Goal: Information Seeking & Learning: Learn about a topic

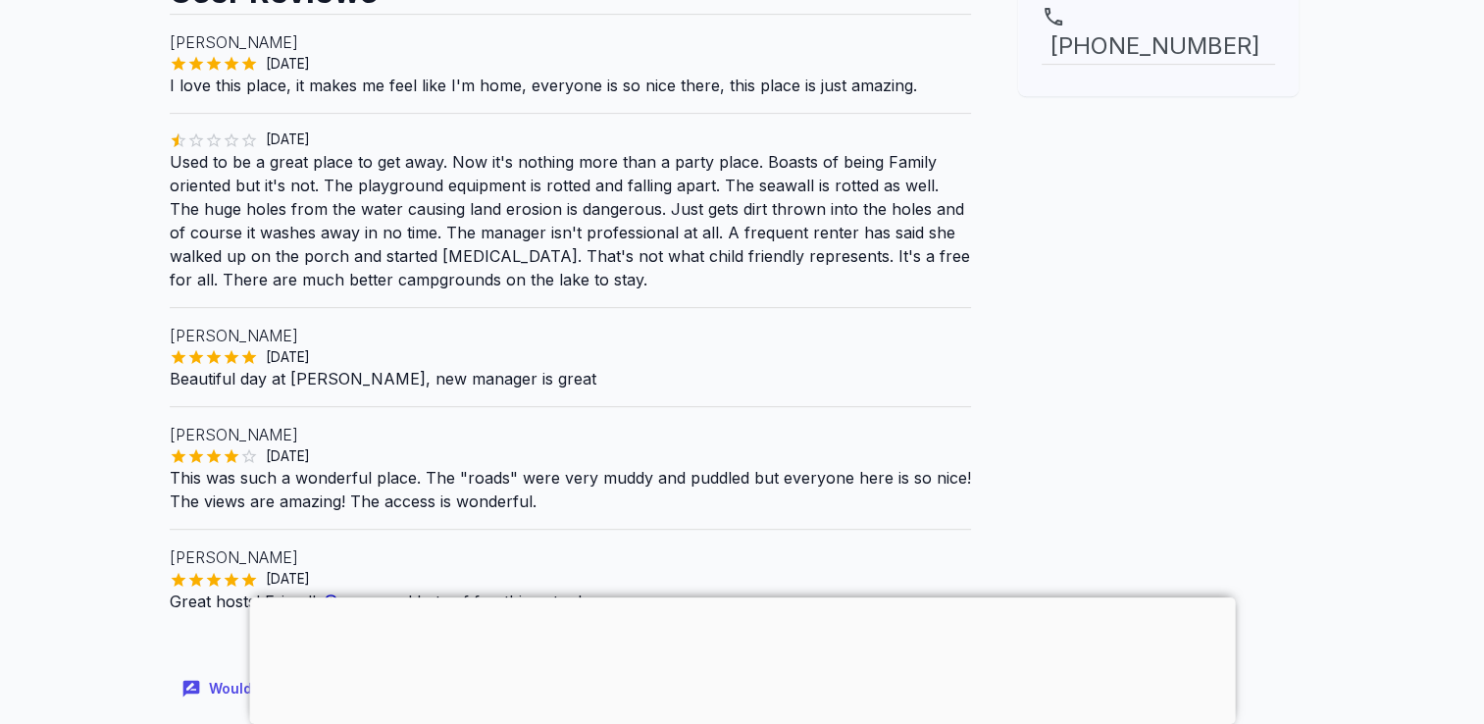
scroll to position [845, 0]
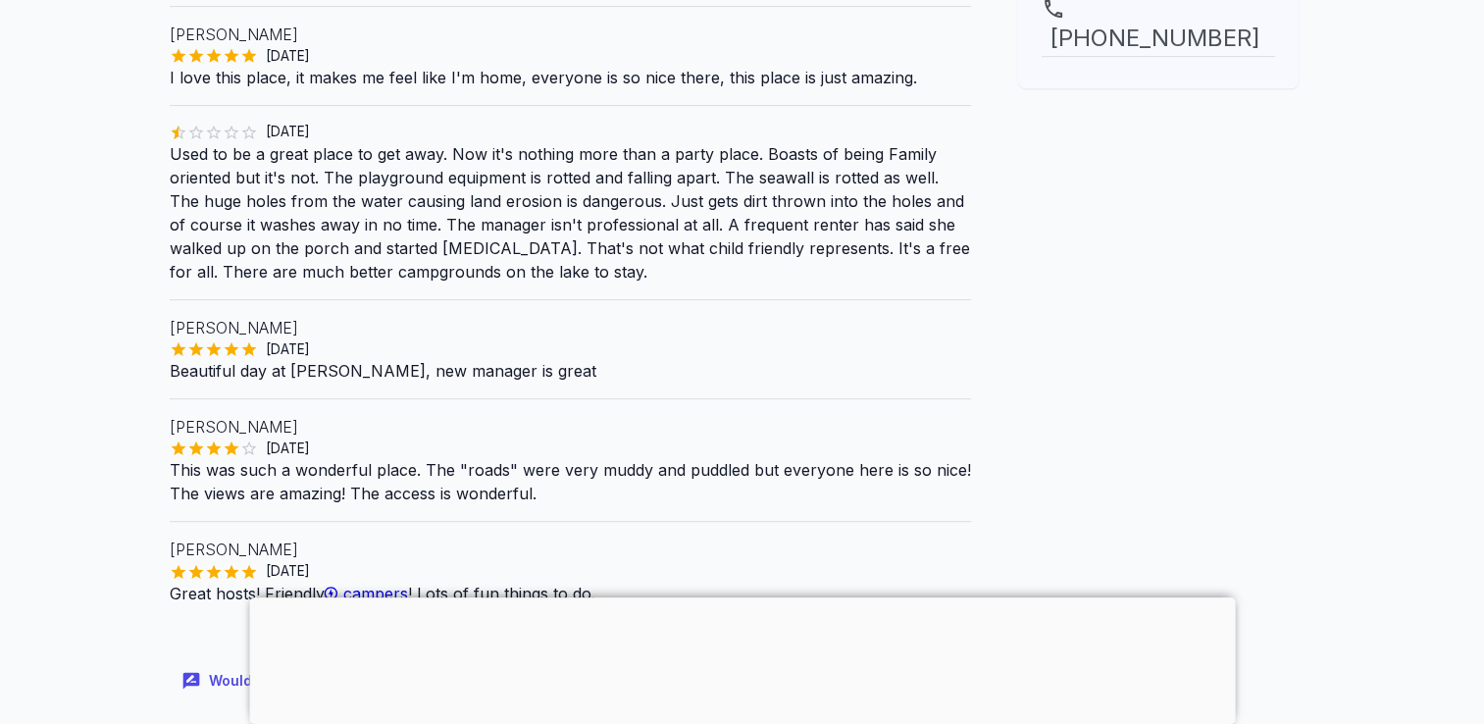
click at [1363, 654] on main "Are you the owner for this park? Make it a featured listing and be seen in the …" at bounding box center [742, 246] width 1484 height 2018
click at [1354, 667] on main "Are you the owner for this park? Make it a featured listing and be seen in the …" at bounding box center [742, 246] width 1484 height 2018
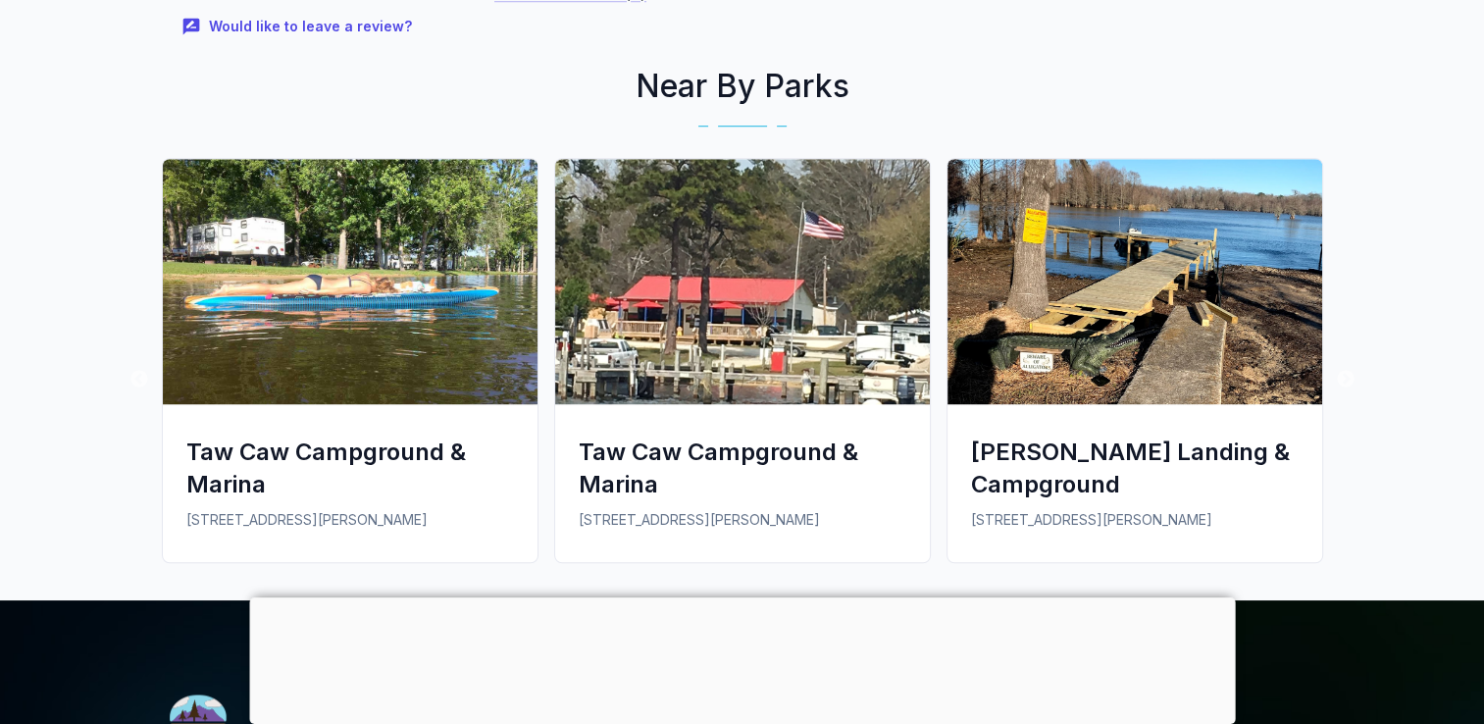
scroll to position [1477, 0]
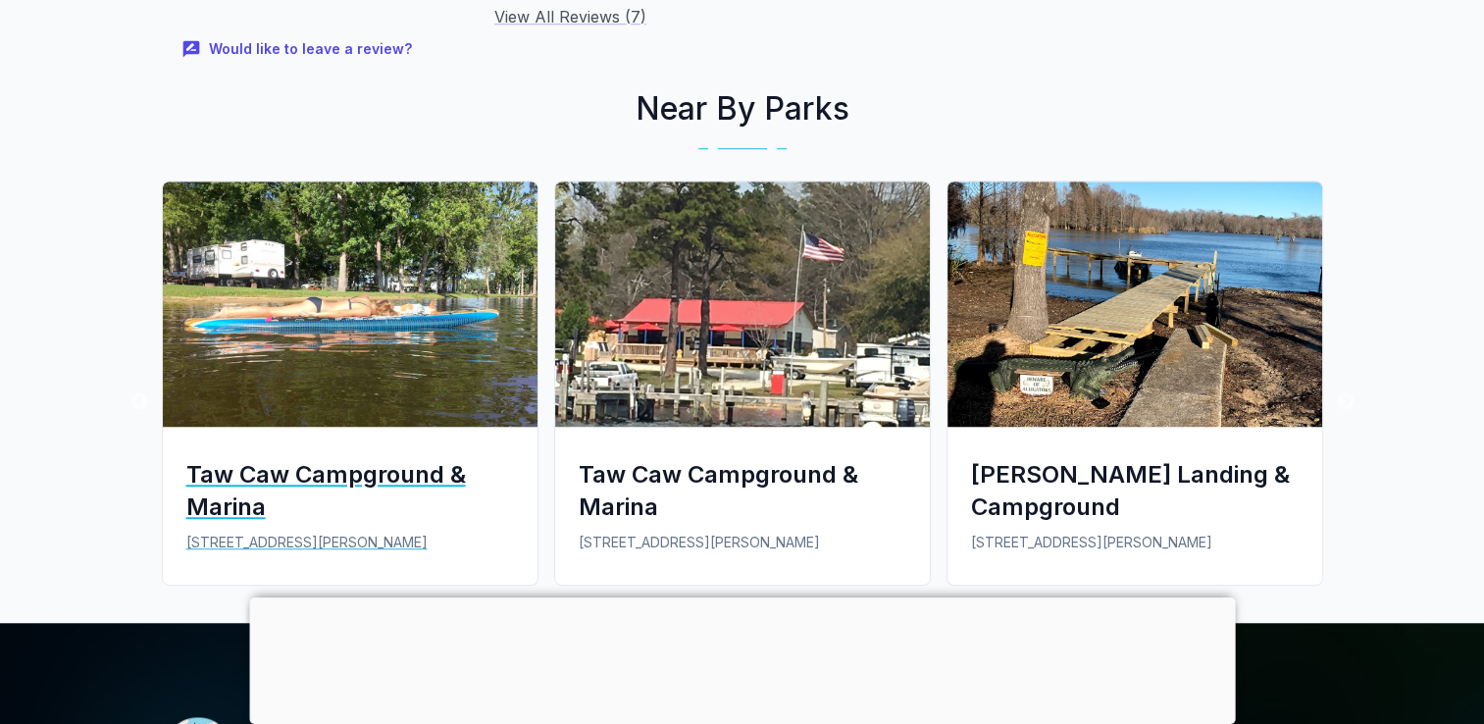
click at [364, 482] on div "Taw Caw Campground & Marina" at bounding box center [350, 490] width 328 height 65
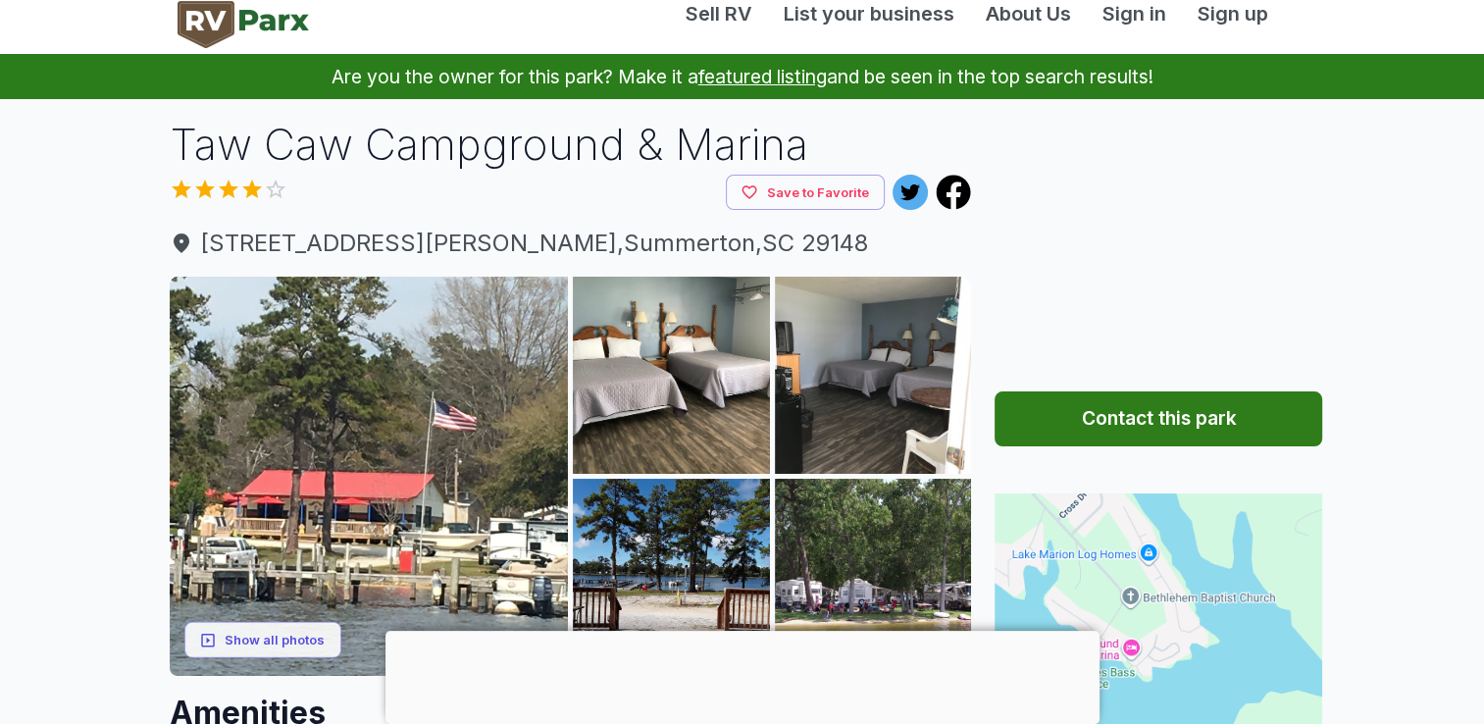
scroll to position [28, 0]
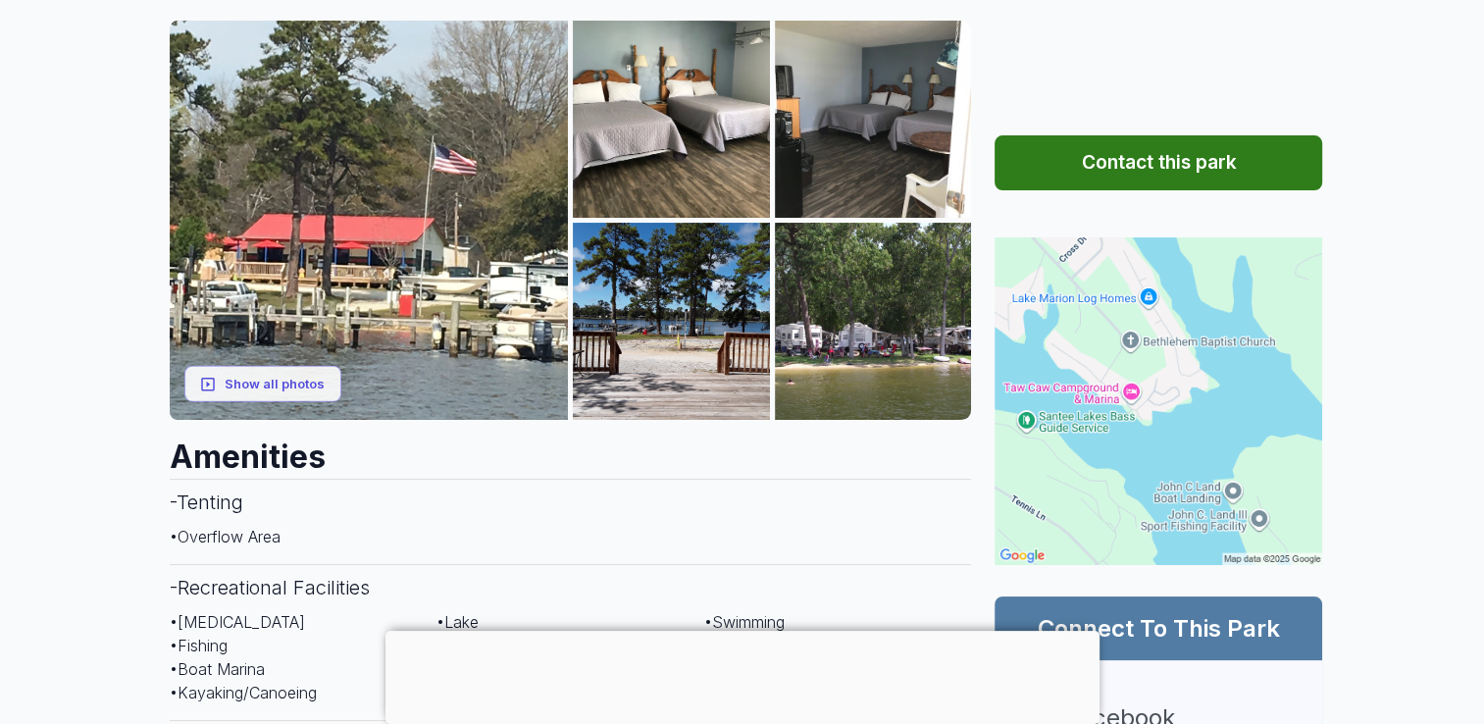
scroll to position [243, 0]
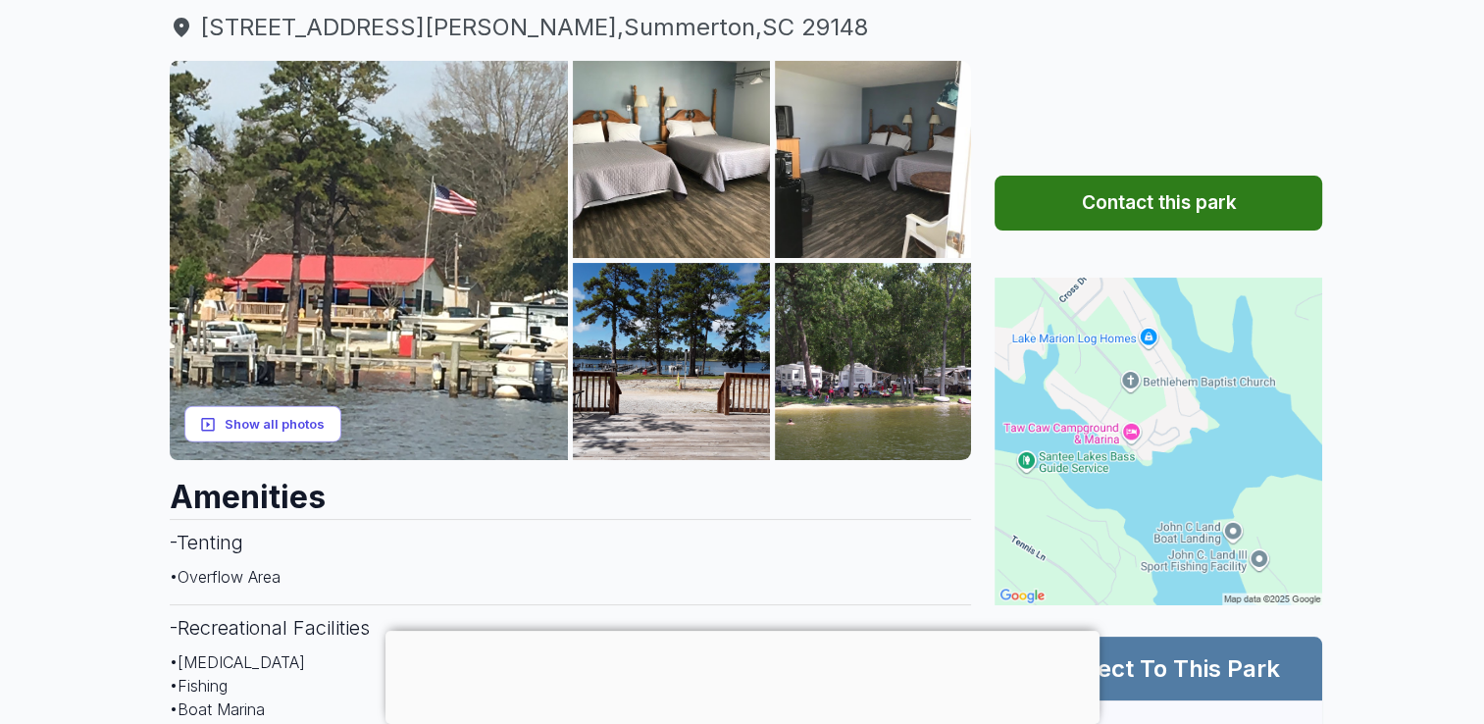
click at [269, 435] on button "Show all photos" at bounding box center [262, 424] width 157 height 36
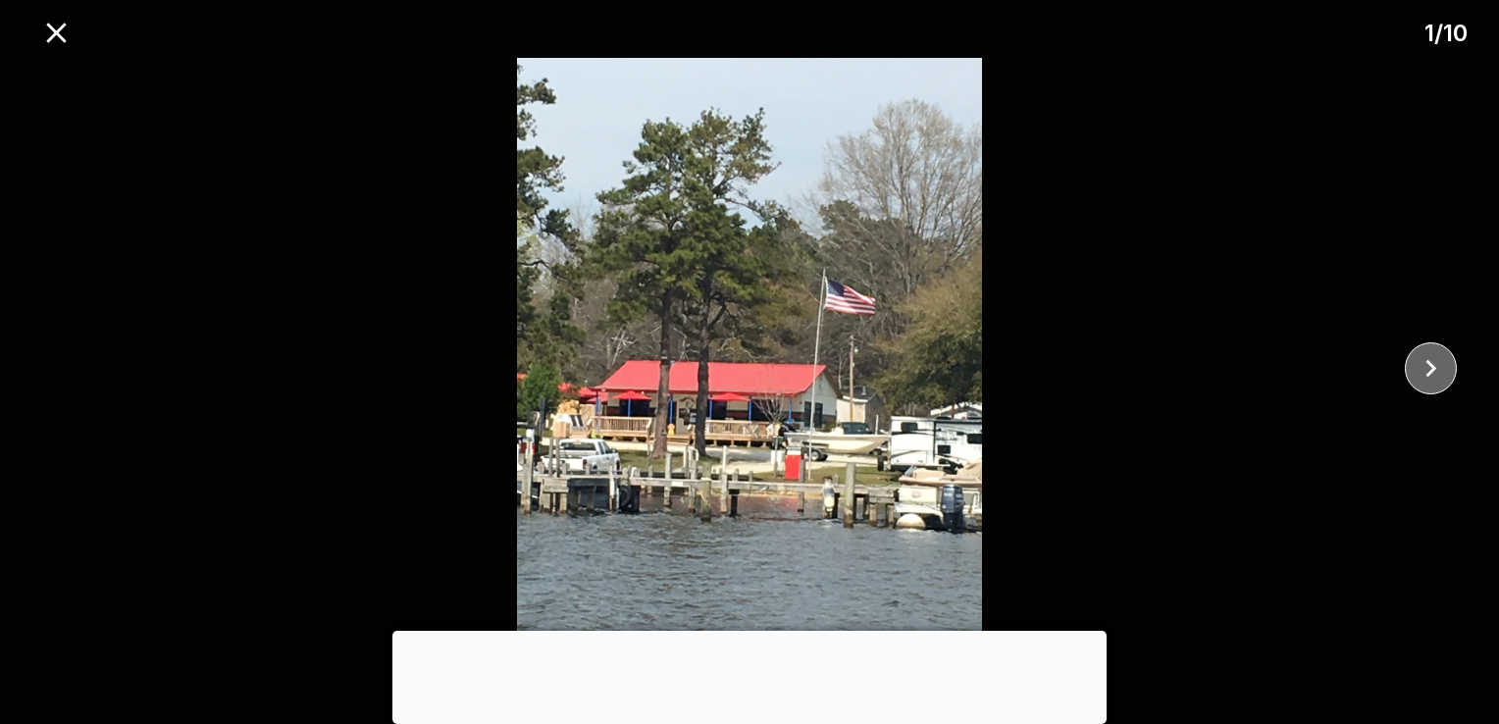
click at [1432, 371] on icon "close" at bounding box center [1431, 369] width 11 height 18
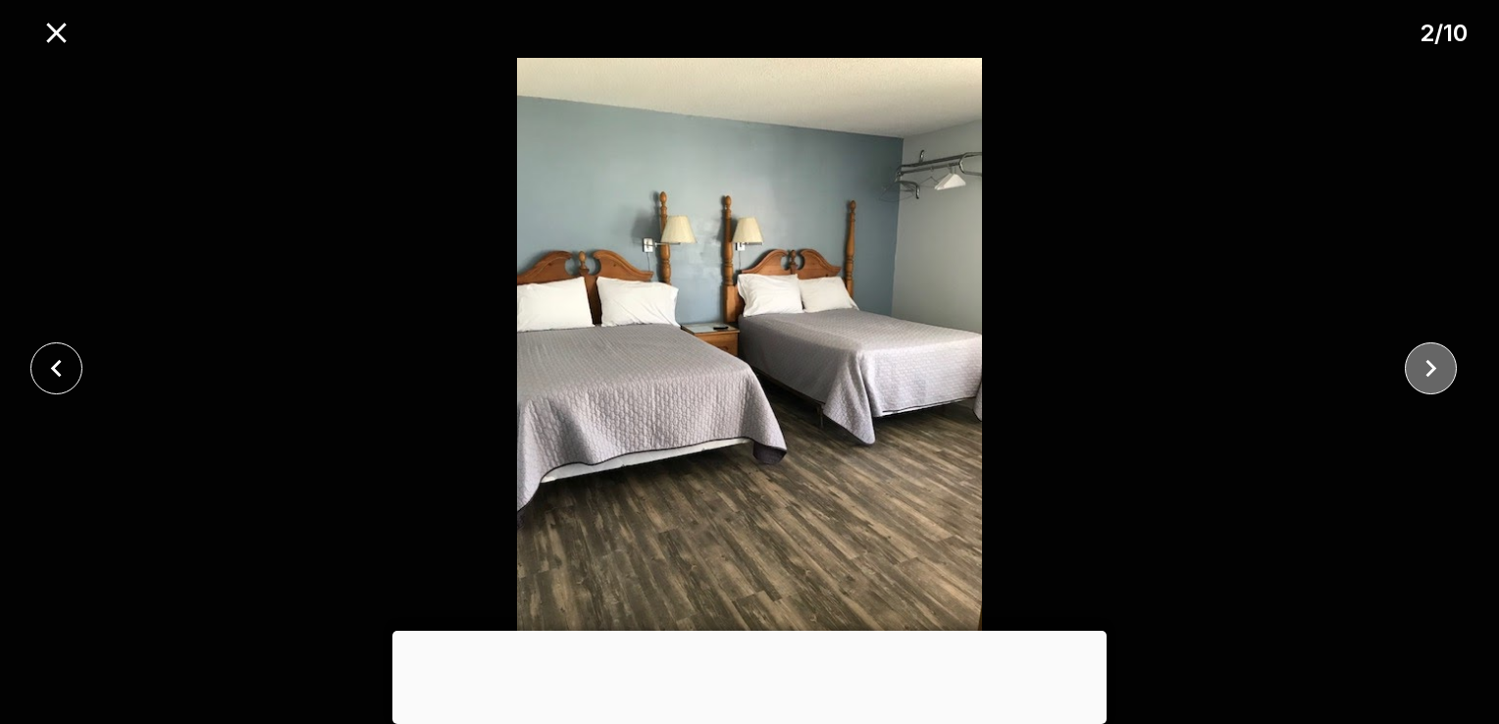
click at [1438, 384] on icon "close" at bounding box center [1431, 368] width 34 height 34
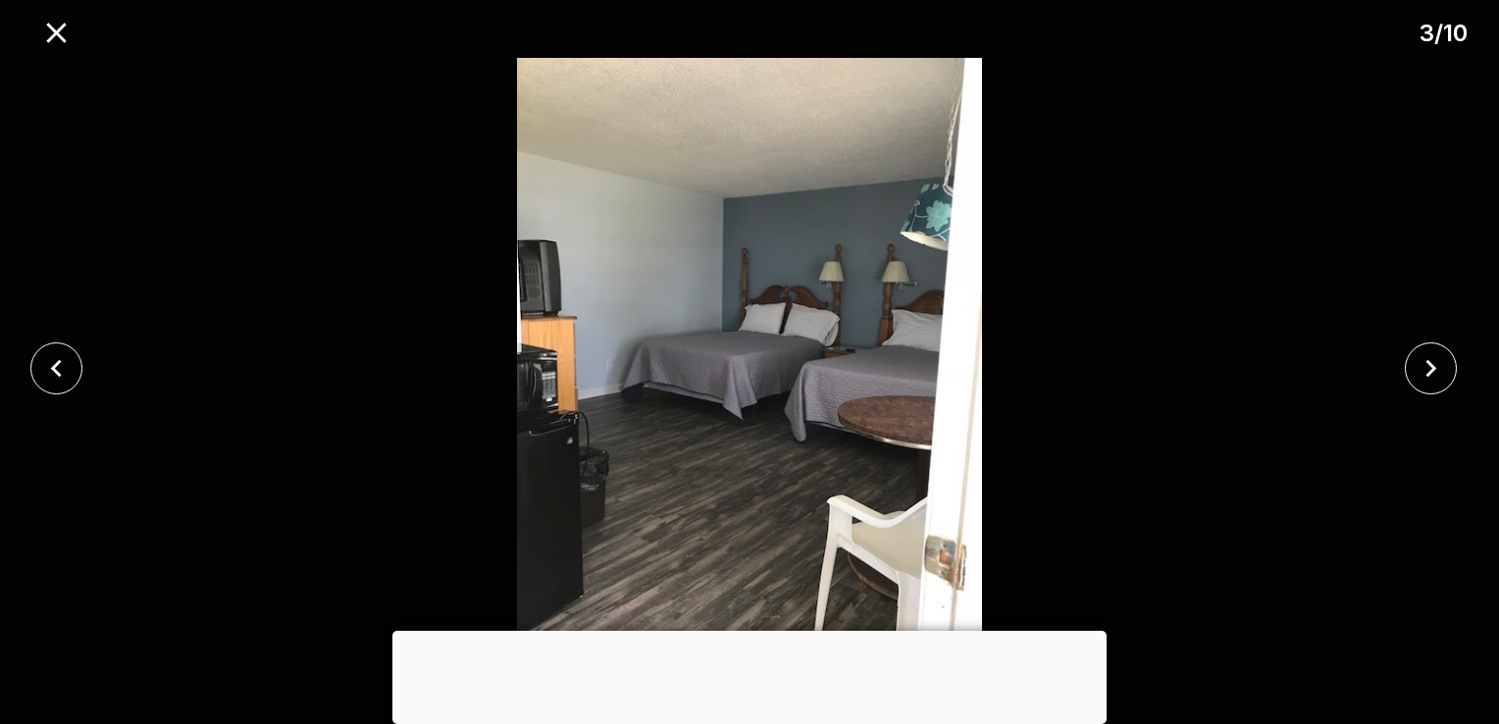
click at [1429, 417] on div at bounding box center [749, 368] width 1499 height 621
click at [1448, 378] on button "close" at bounding box center [1431, 368] width 52 height 52
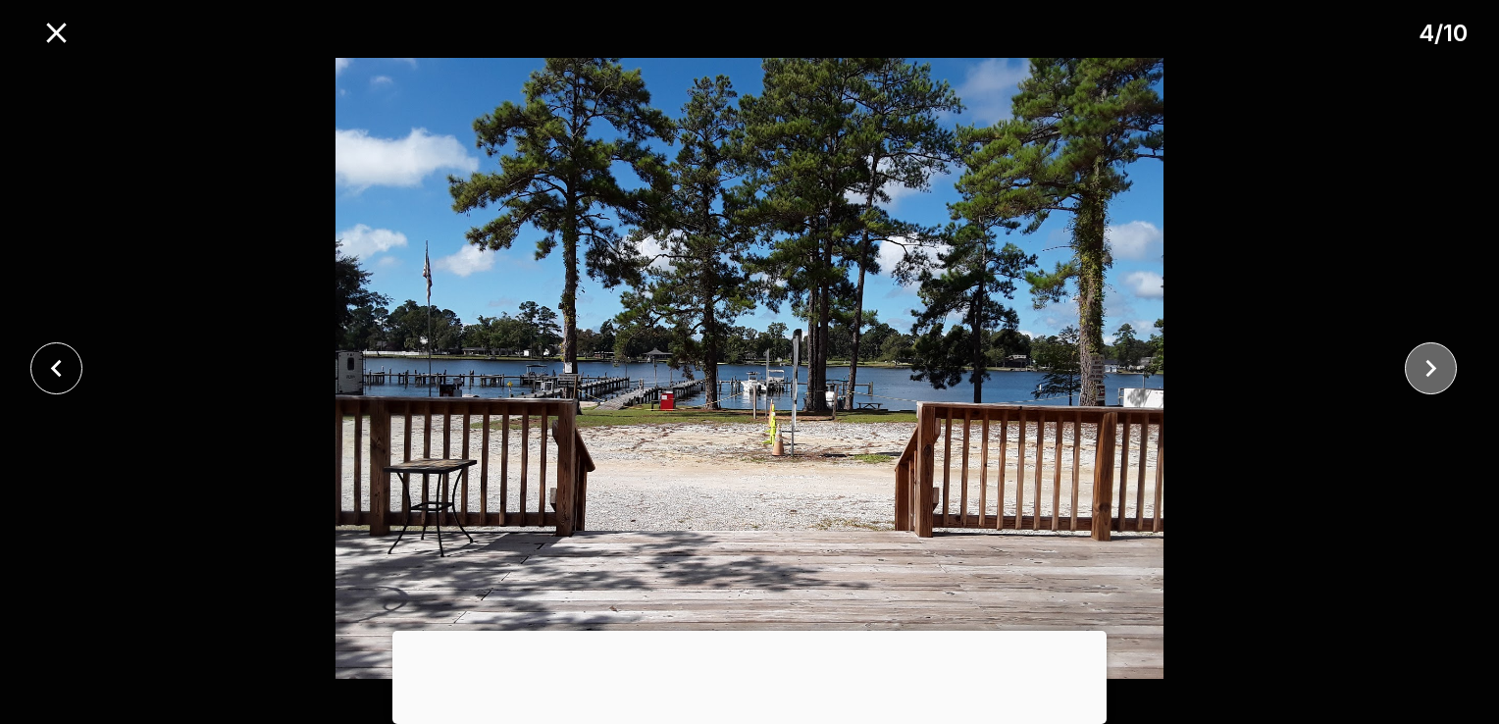
click at [1454, 378] on button "close" at bounding box center [1431, 368] width 52 height 52
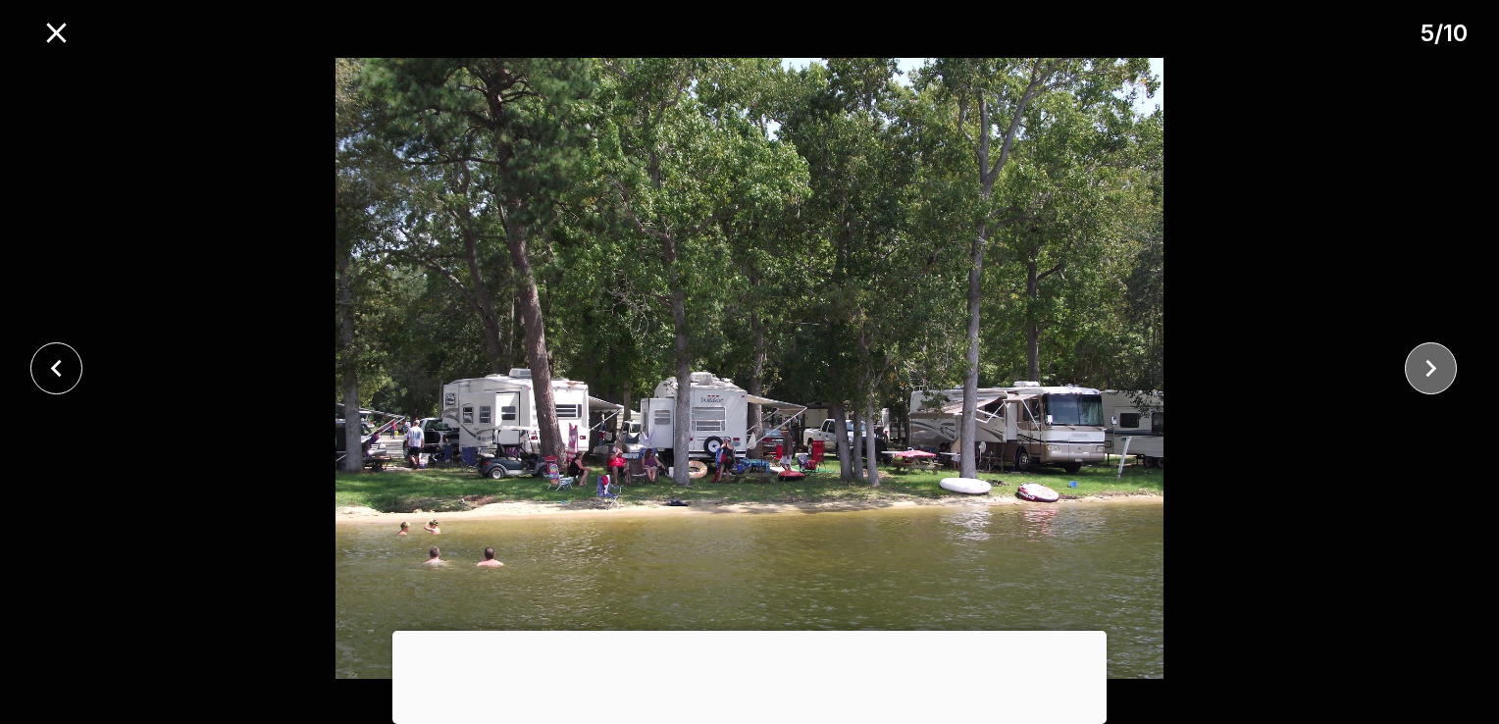
click at [1446, 368] on icon "close" at bounding box center [1431, 368] width 34 height 34
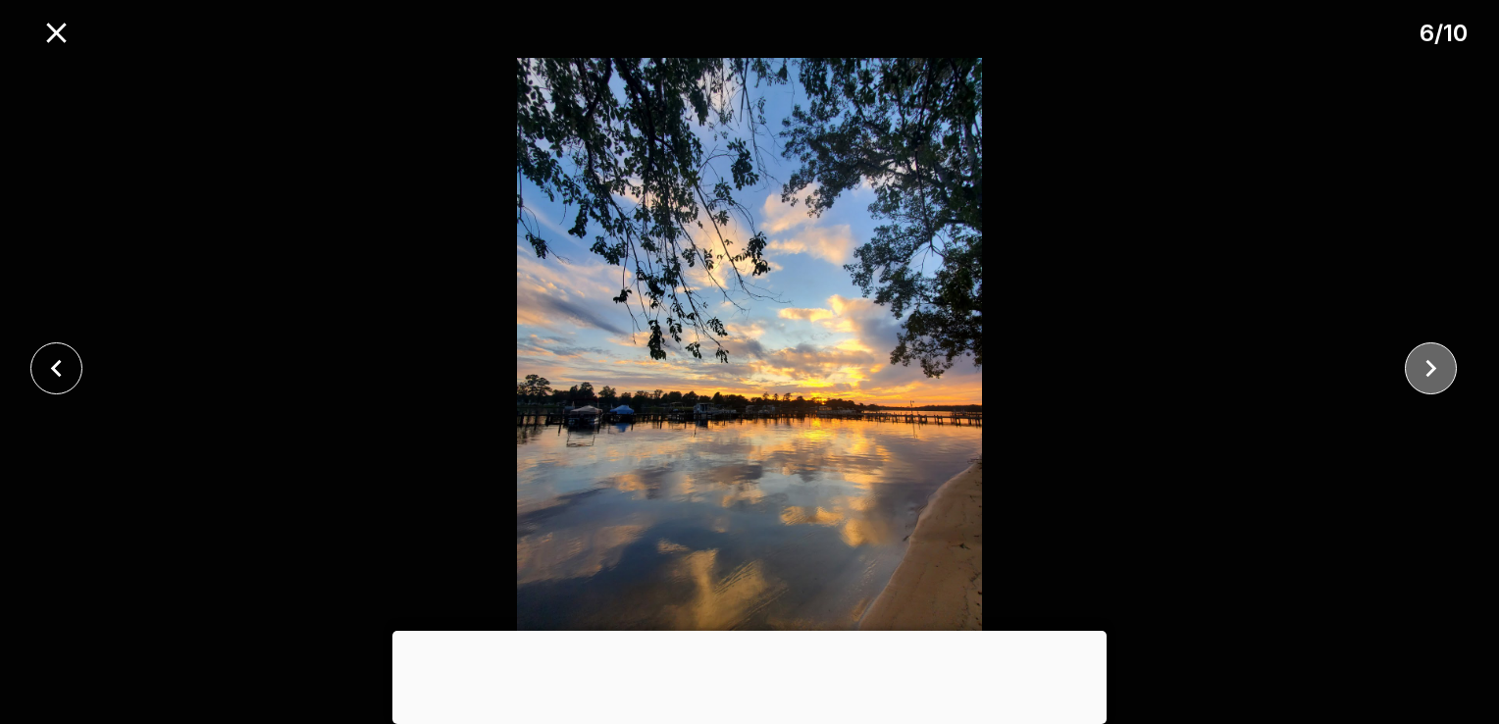
click at [1444, 384] on icon "close" at bounding box center [1431, 368] width 34 height 34
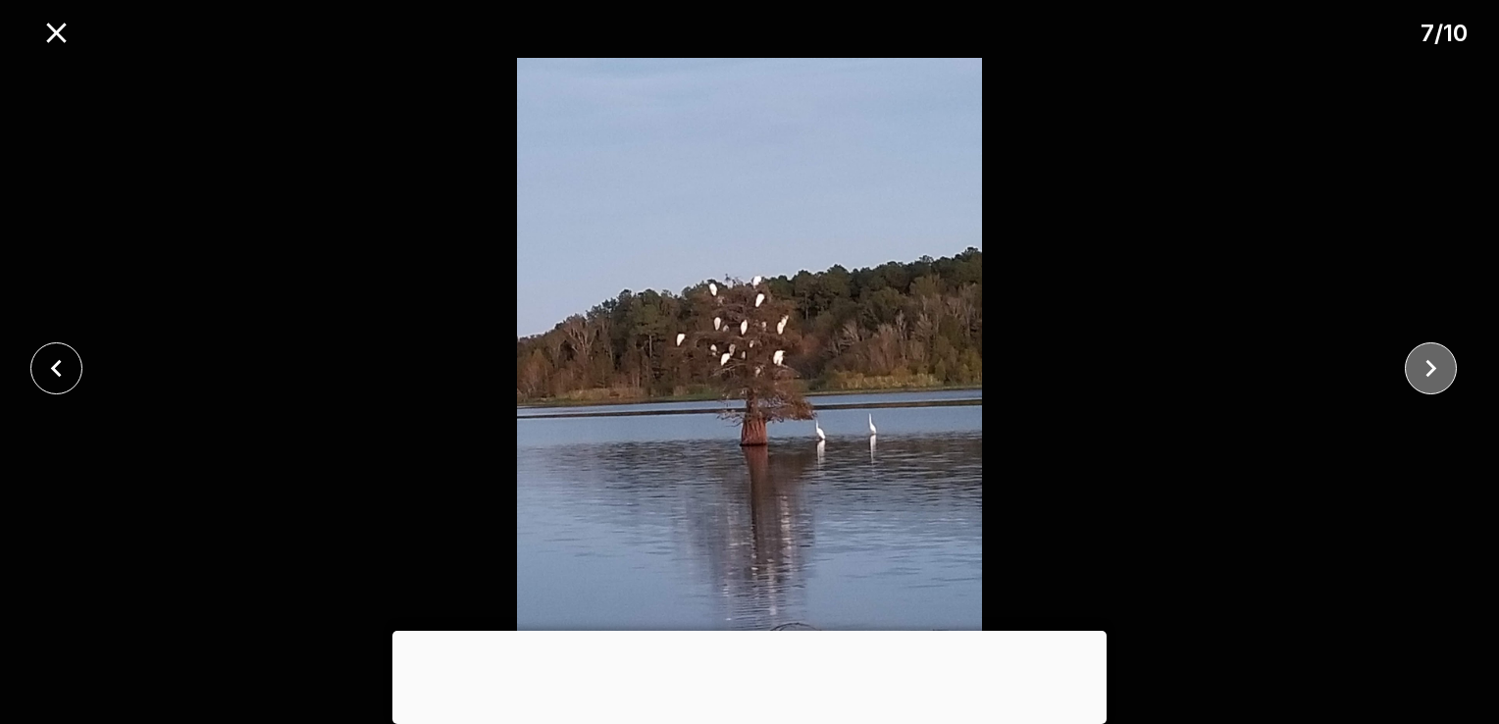
click at [1438, 383] on icon "close" at bounding box center [1431, 368] width 34 height 34
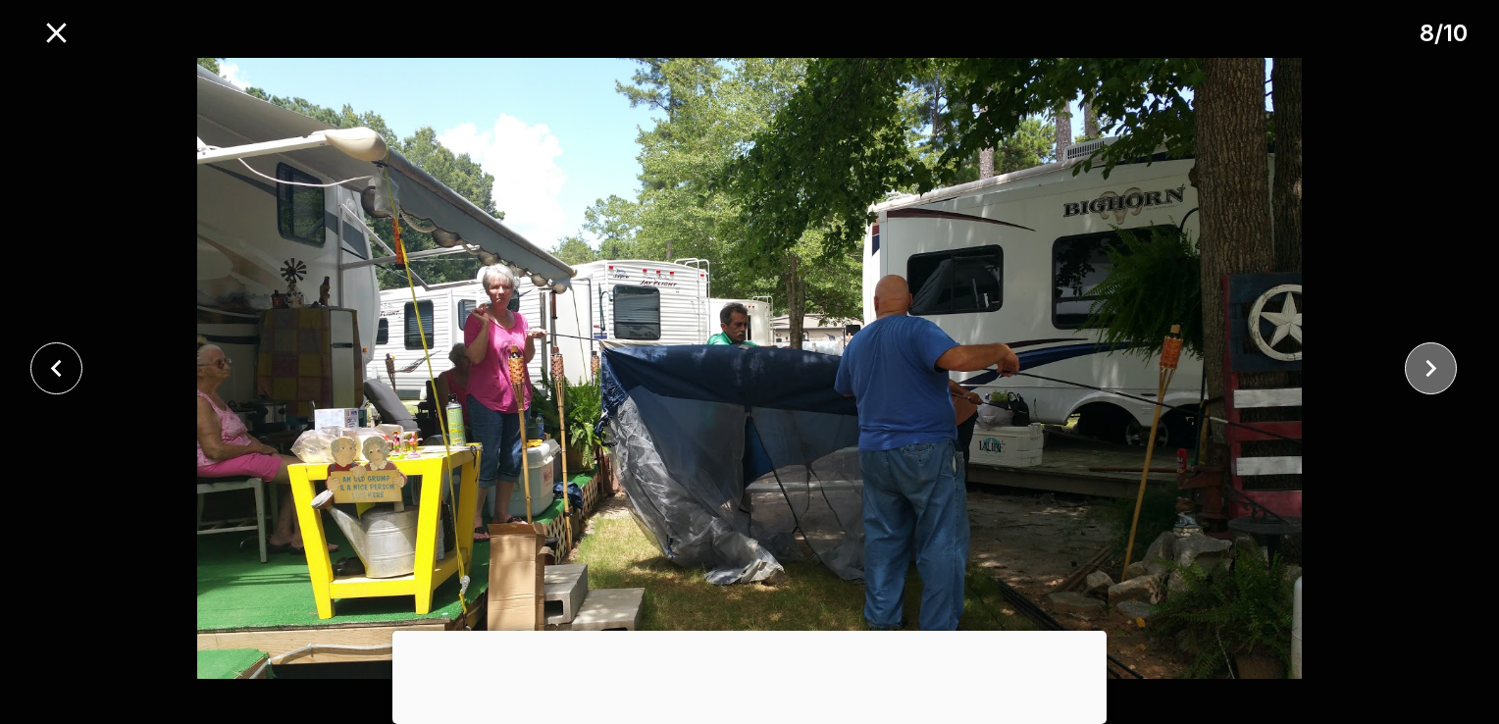
click at [1448, 381] on button "close" at bounding box center [1431, 368] width 52 height 52
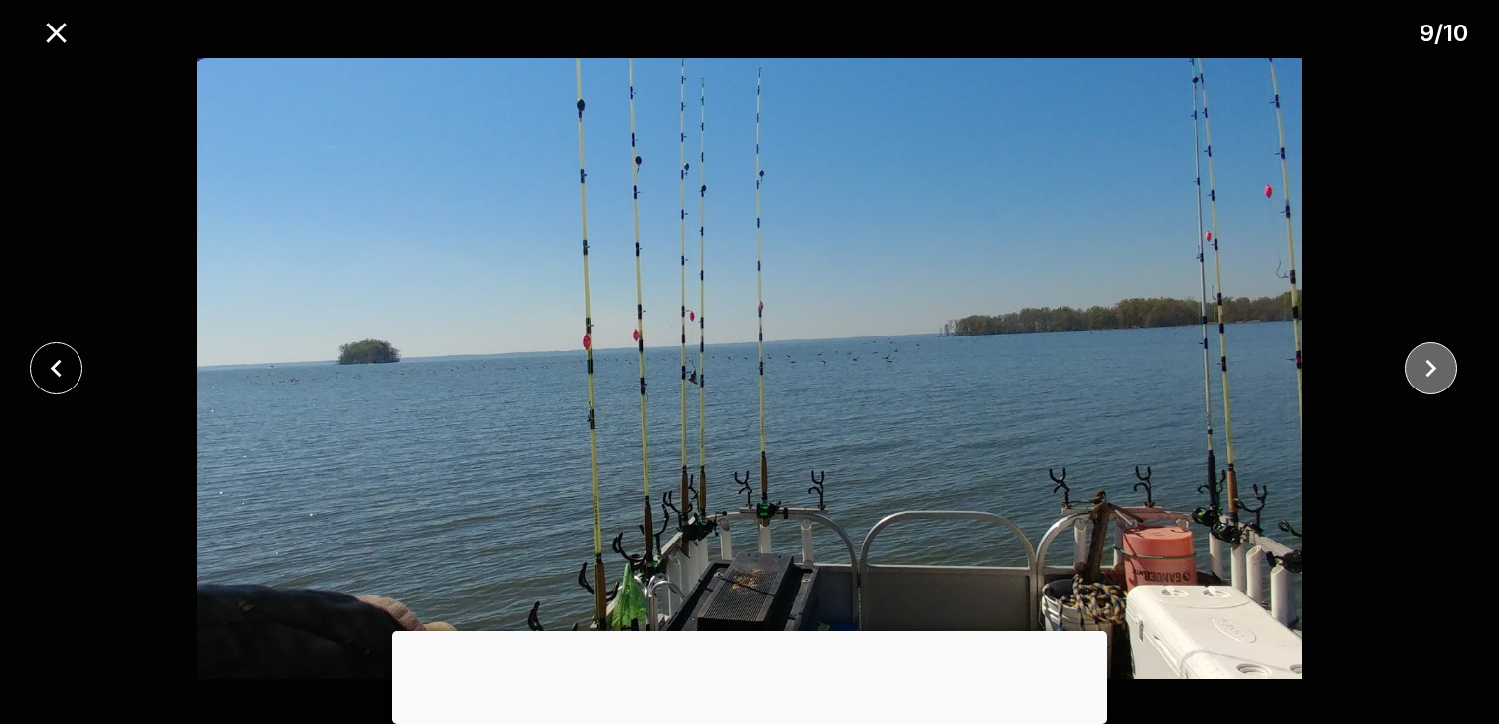
click at [1451, 379] on button "close" at bounding box center [1431, 368] width 52 height 52
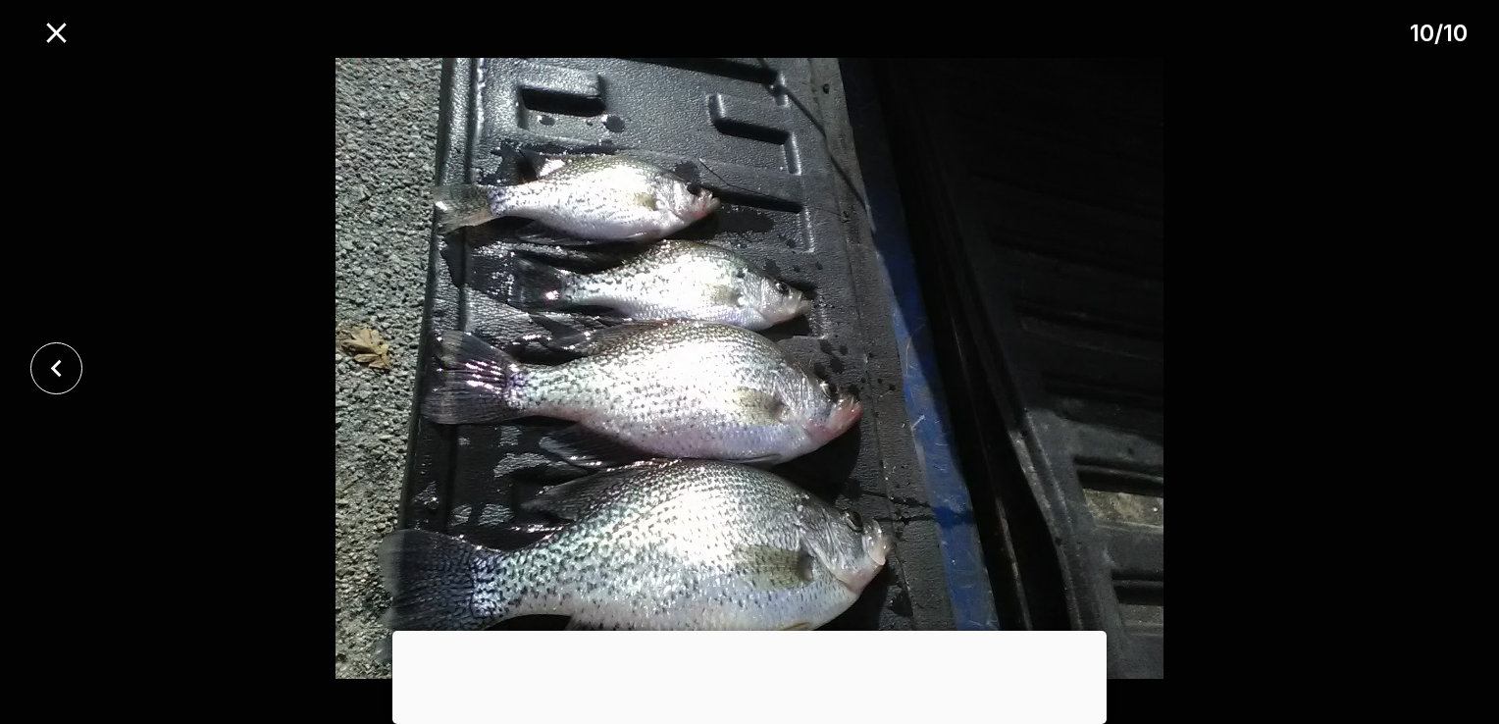
click at [1433, 391] on div at bounding box center [749, 368] width 1499 height 621
click at [1462, 390] on div at bounding box center [749, 368] width 1499 height 621
click at [1464, 402] on div at bounding box center [749, 368] width 1499 height 621
click at [1465, 416] on div at bounding box center [749, 368] width 1499 height 621
click at [55, 47] on icon "close" at bounding box center [56, 33] width 34 height 34
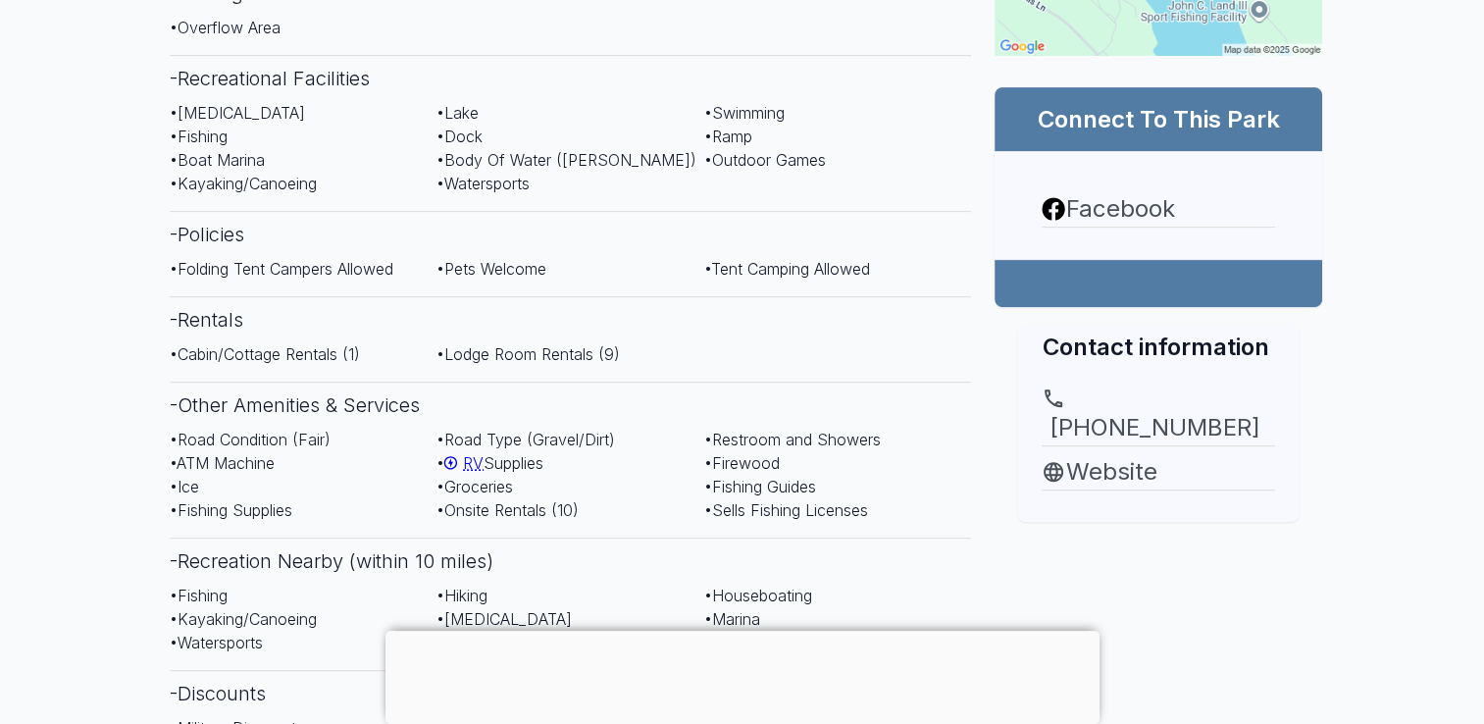
scroll to position [797, 0]
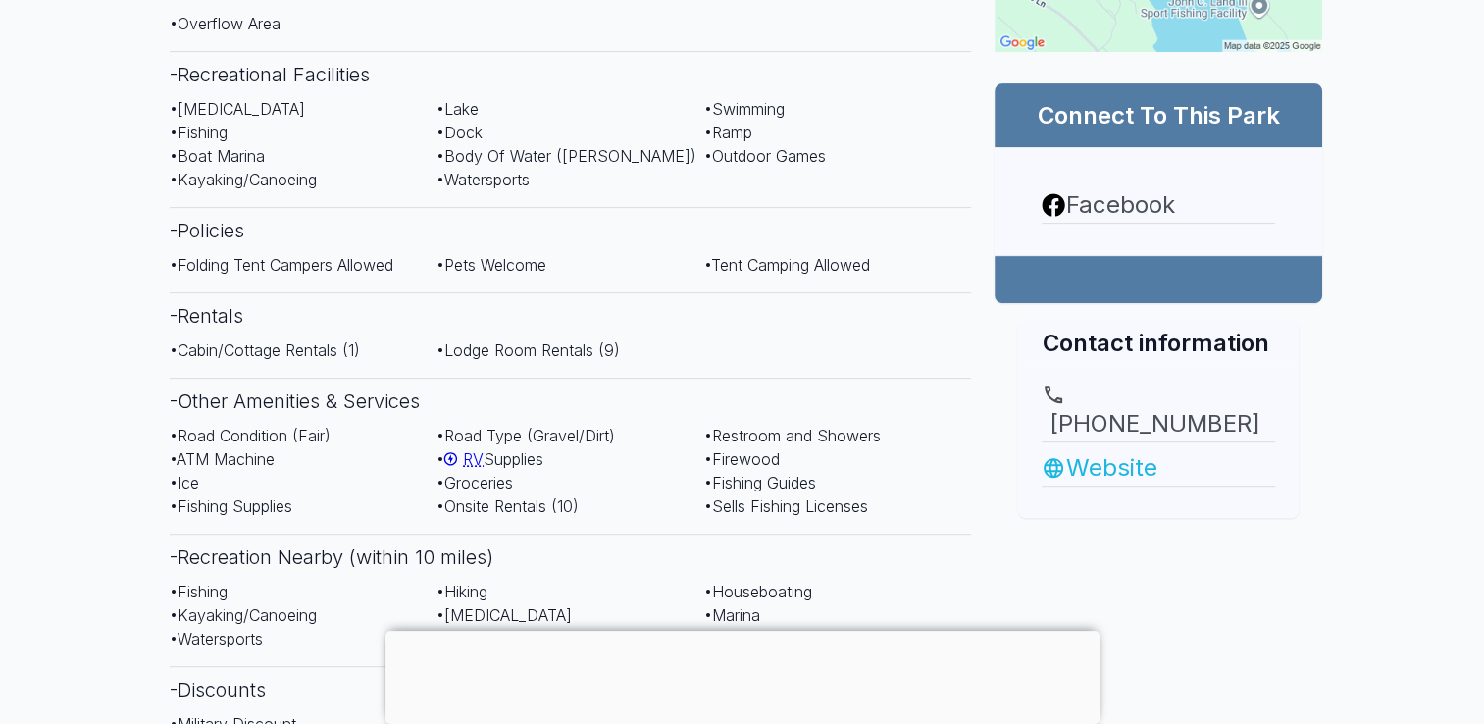
click at [1122, 451] on link "Website" at bounding box center [1159, 467] width 234 height 35
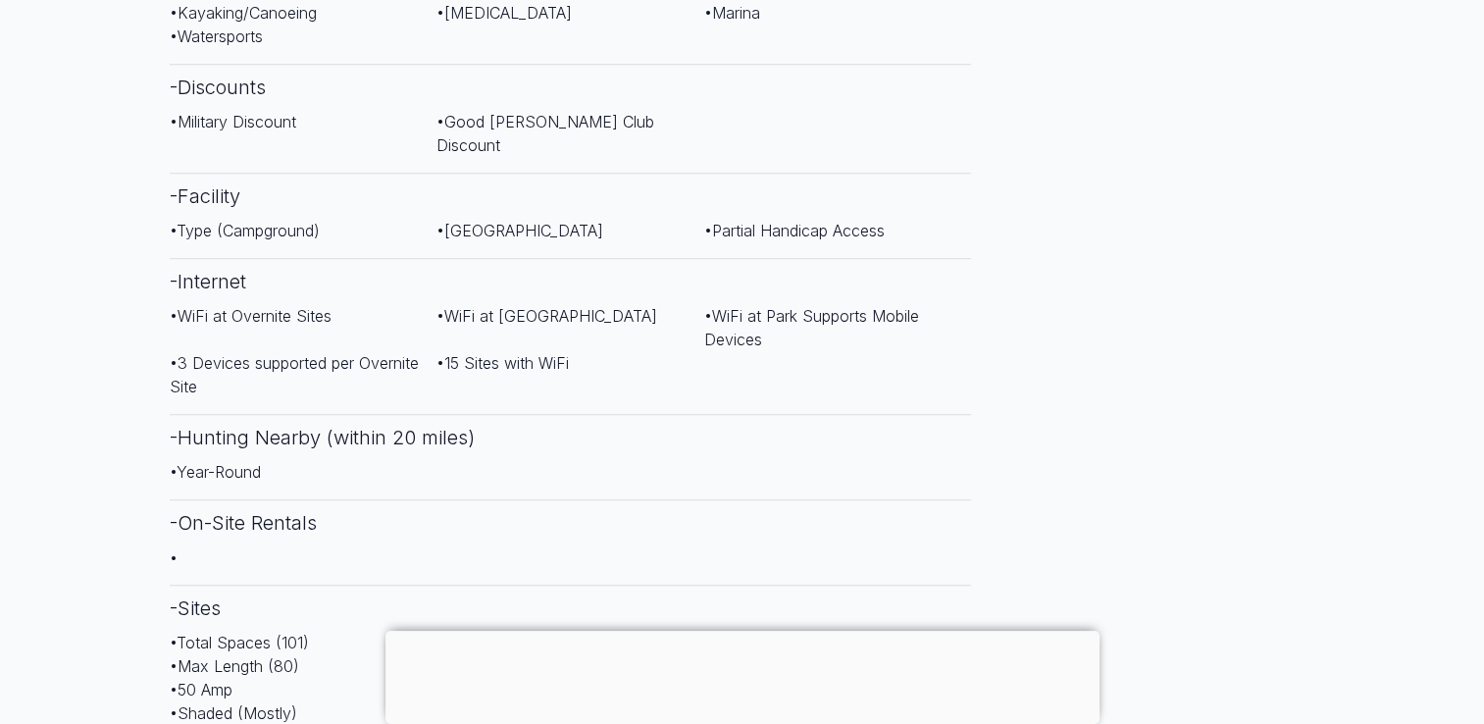
scroll to position [1393, 0]
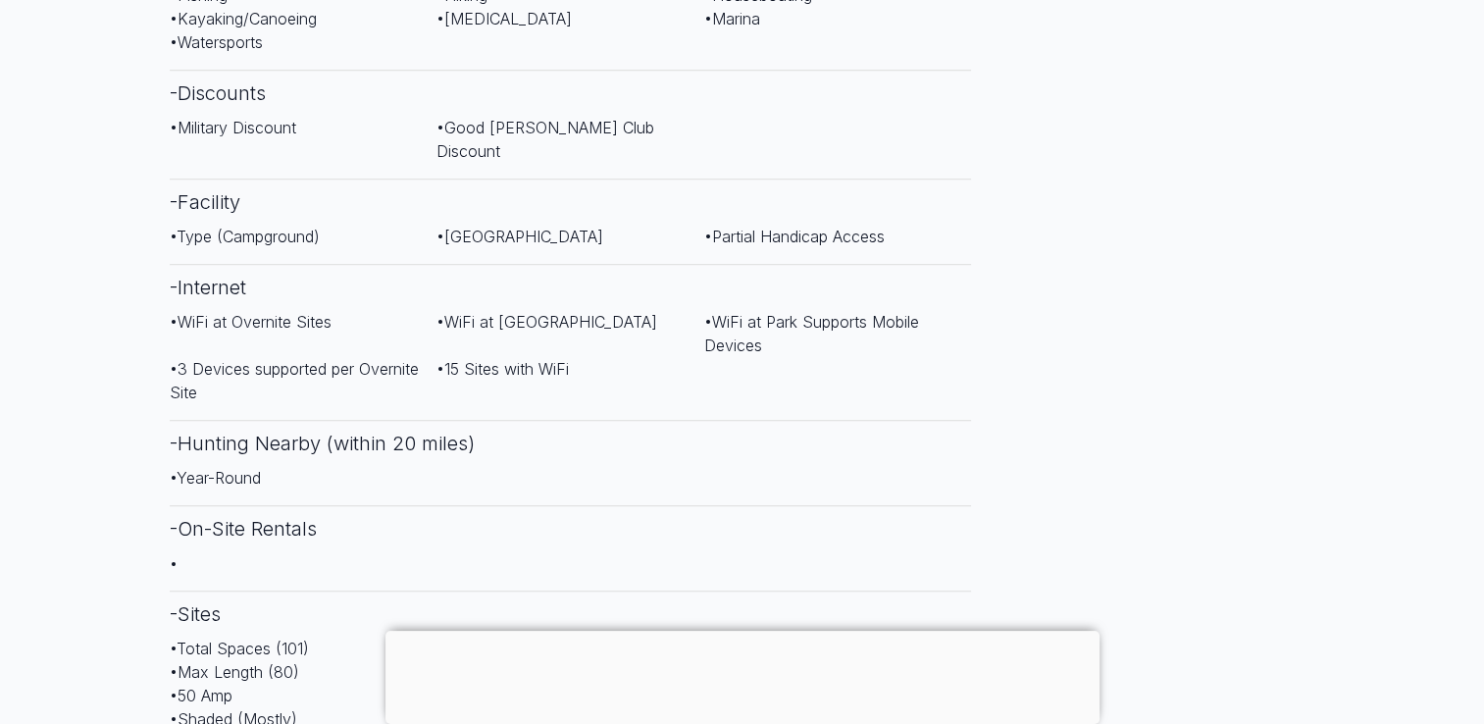
click at [749, 631] on div at bounding box center [743, 631] width 714 height 0
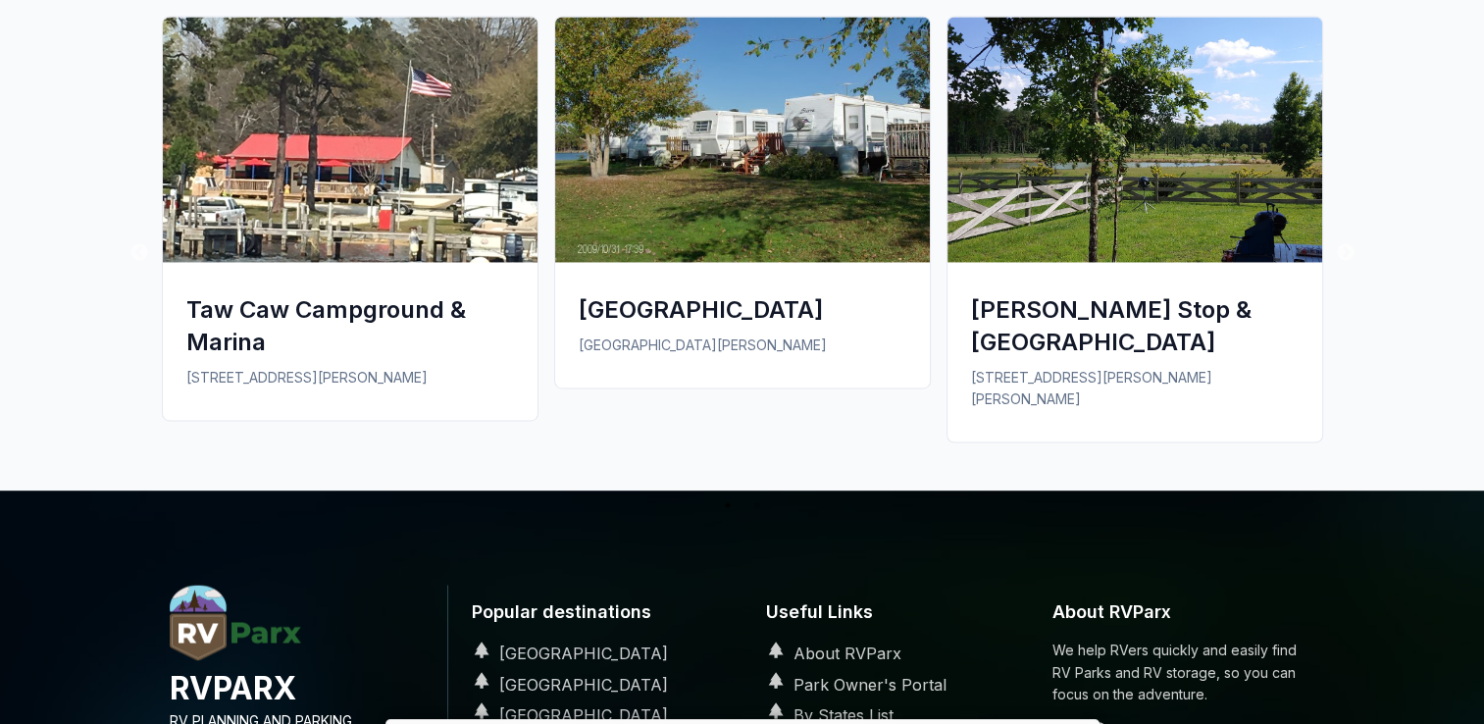
scroll to position [3045, 0]
